Goal: Task Accomplishment & Management: Manage account settings

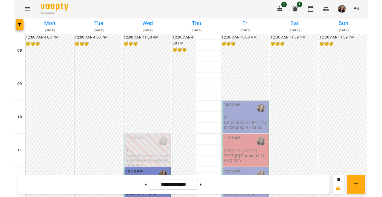
scroll to position [27, 0]
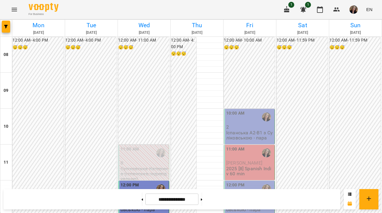
click at [240, 124] on p "2" at bounding box center [249, 126] width 47 height 5
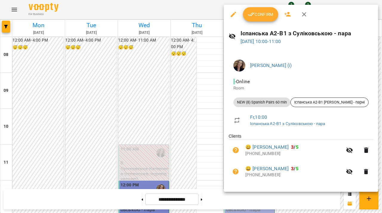
click at [259, 15] on span "Confirm" at bounding box center [261, 14] width 26 height 7
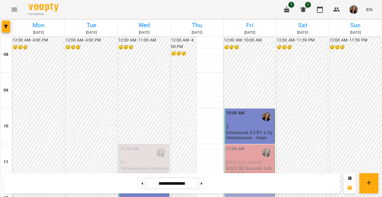
click at [247, 161] on span "[PERSON_NAME]" at bounding box center [244, 163] width 36 height 6
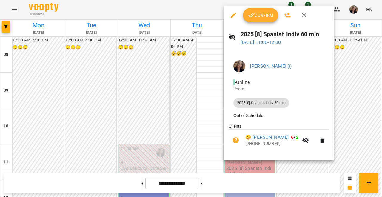
click at [264, 16] on span "Confirm" at bounding box center [261, 15] width 26 height 7
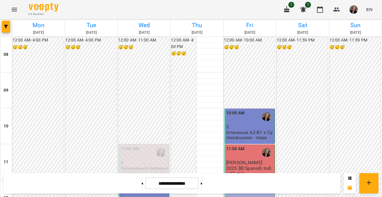
scroll to position [62, 0]
